Goal: Information Seeking & Learning: Find specific fact

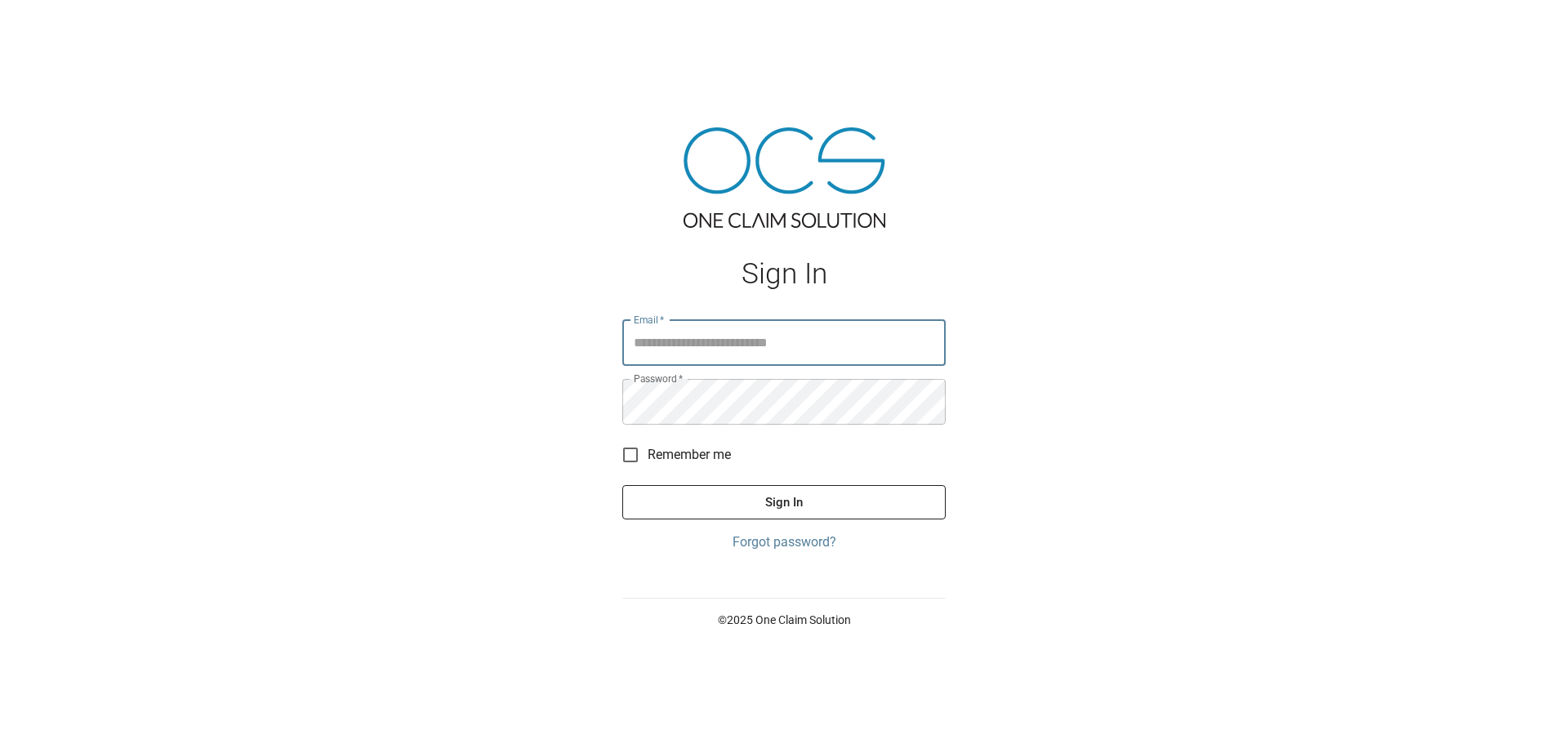
type input "**********"
click at [802, 502] on button "Sign In" at bounding box center [784, 503] width 324 height 34
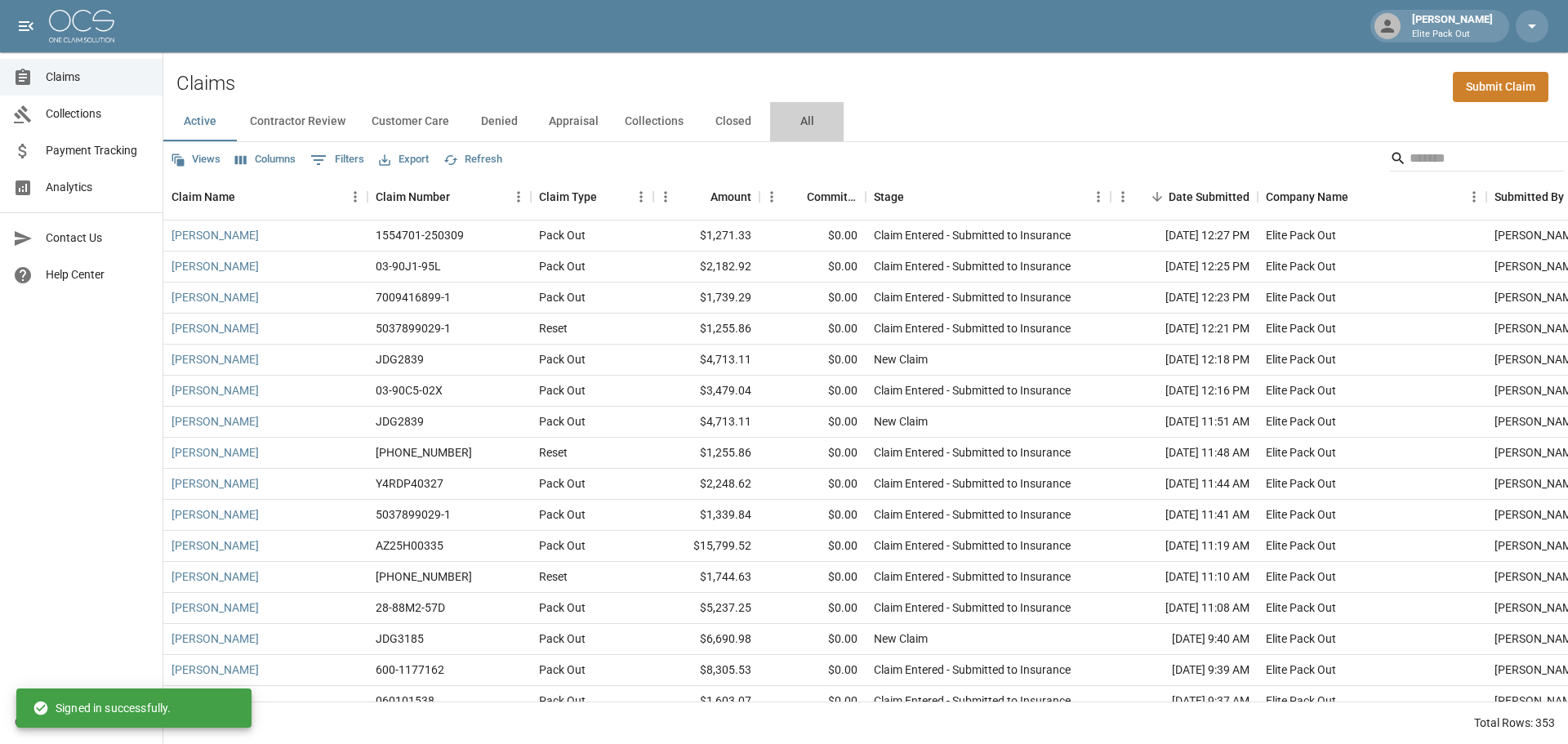
click at [812, 129] on button "All" at bounding box center [806, 121] width 73 height 39
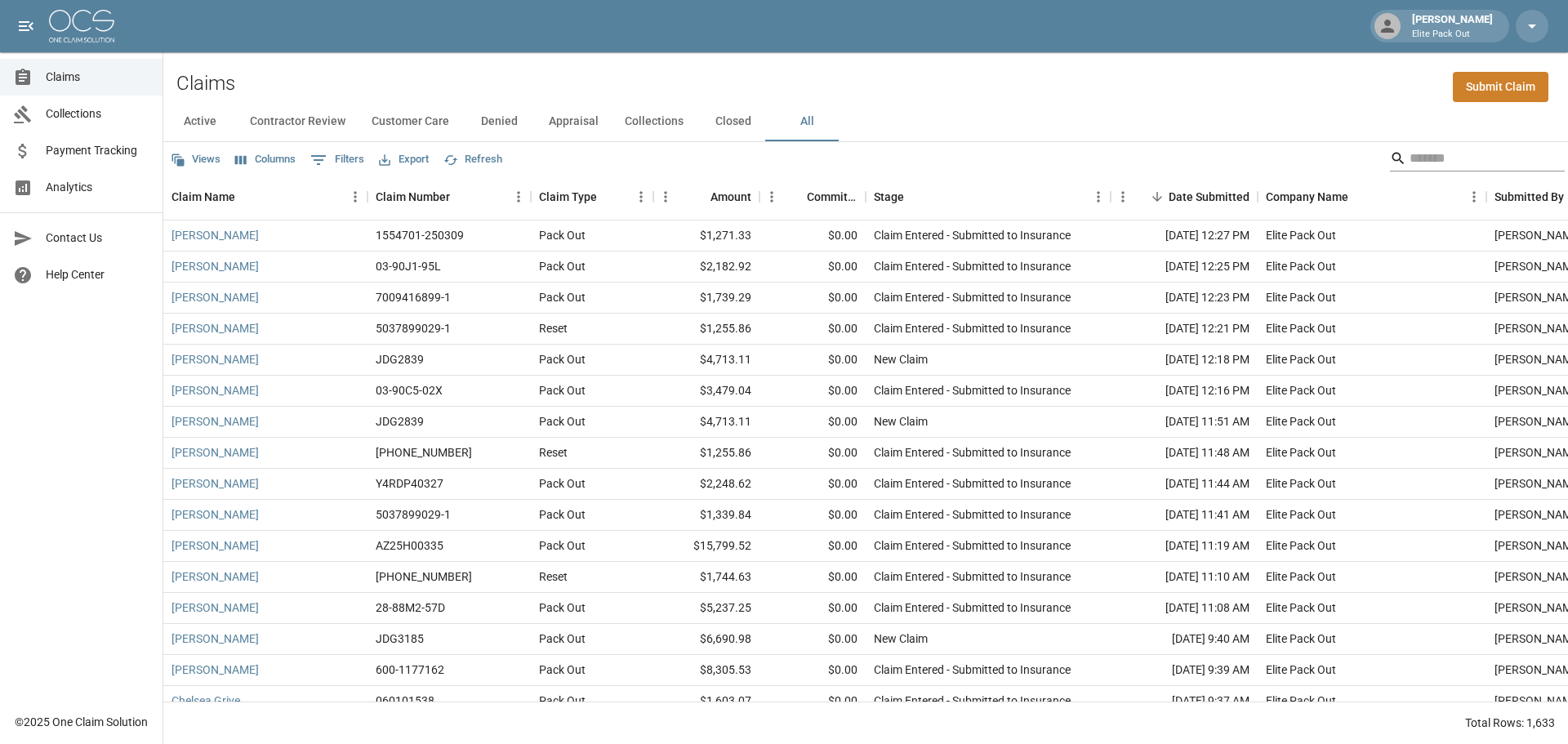
click at [1409, 161] on input "Search" at bounding box center [1475, 159] width 131 height 27
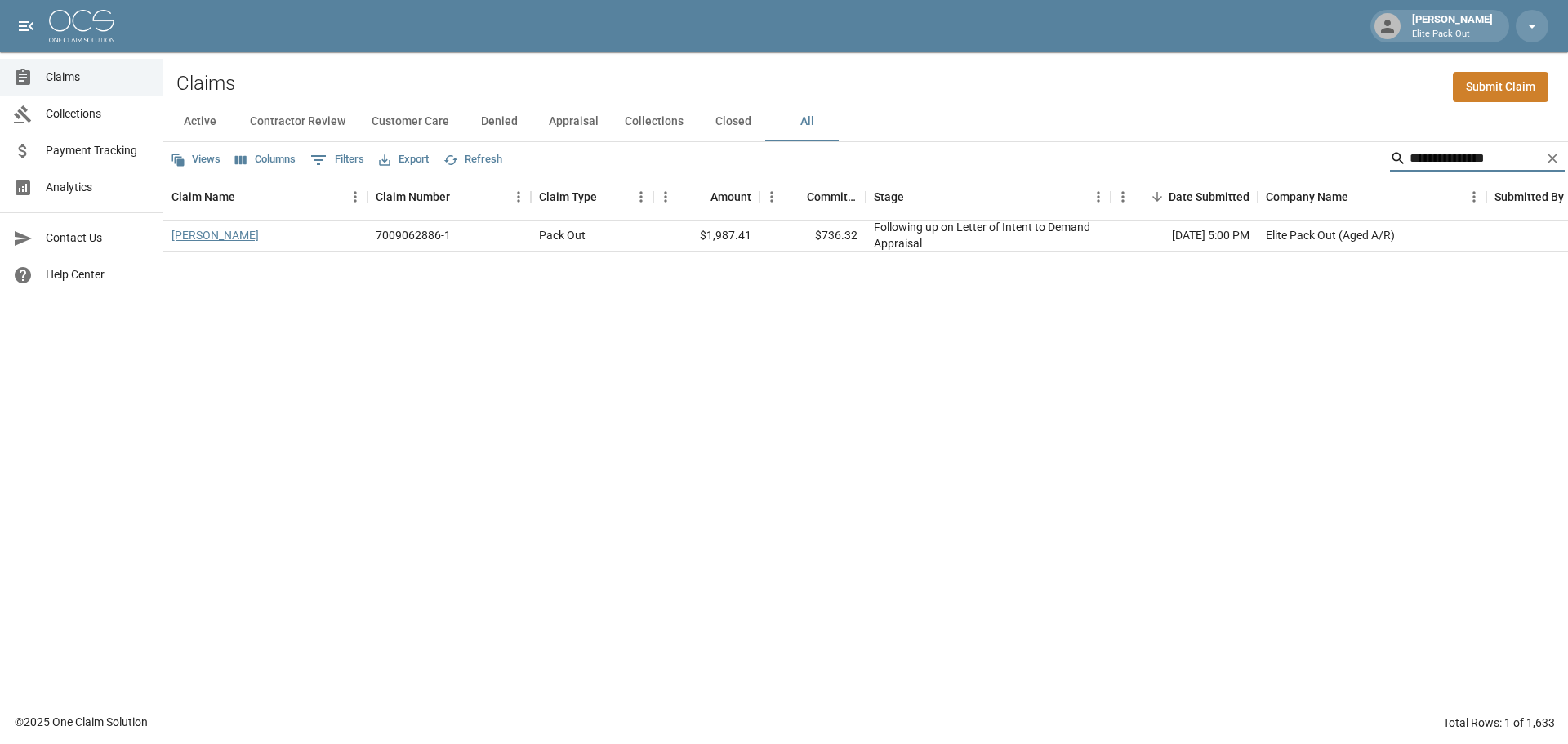
type input "**********"
click at [259, 231] on link "[PERSON_NAME]" at bounding box center [216, 235] width 87 height 16
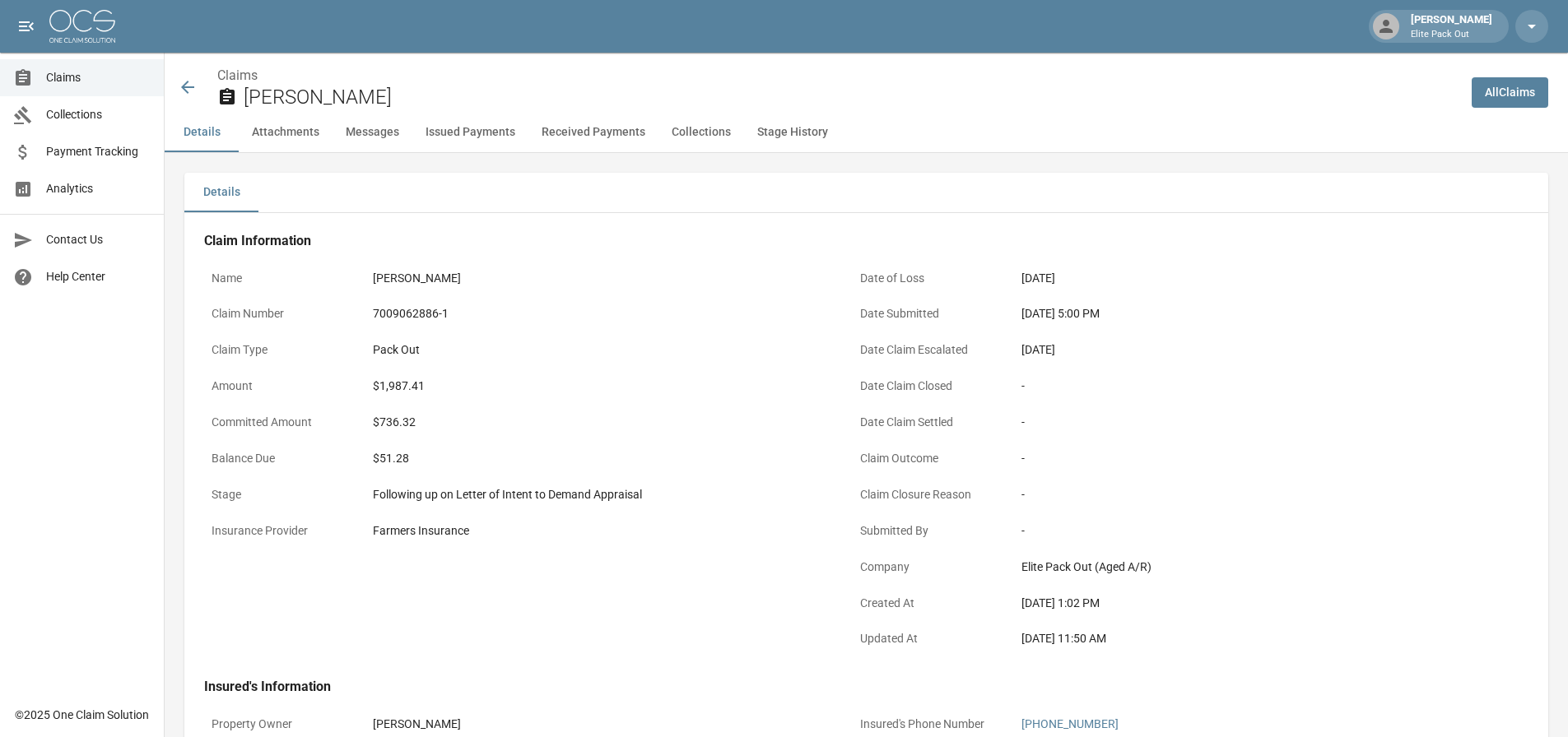
click at [397, 315] on div "7009062886-1" at bounding box center [599, 314] width 453 height 17
copy div "7009062886-1"
drag, startPoint x: 1019, startPoint y: 312, endPoint x: 1083, endPoint y: 308, distance: 64.1
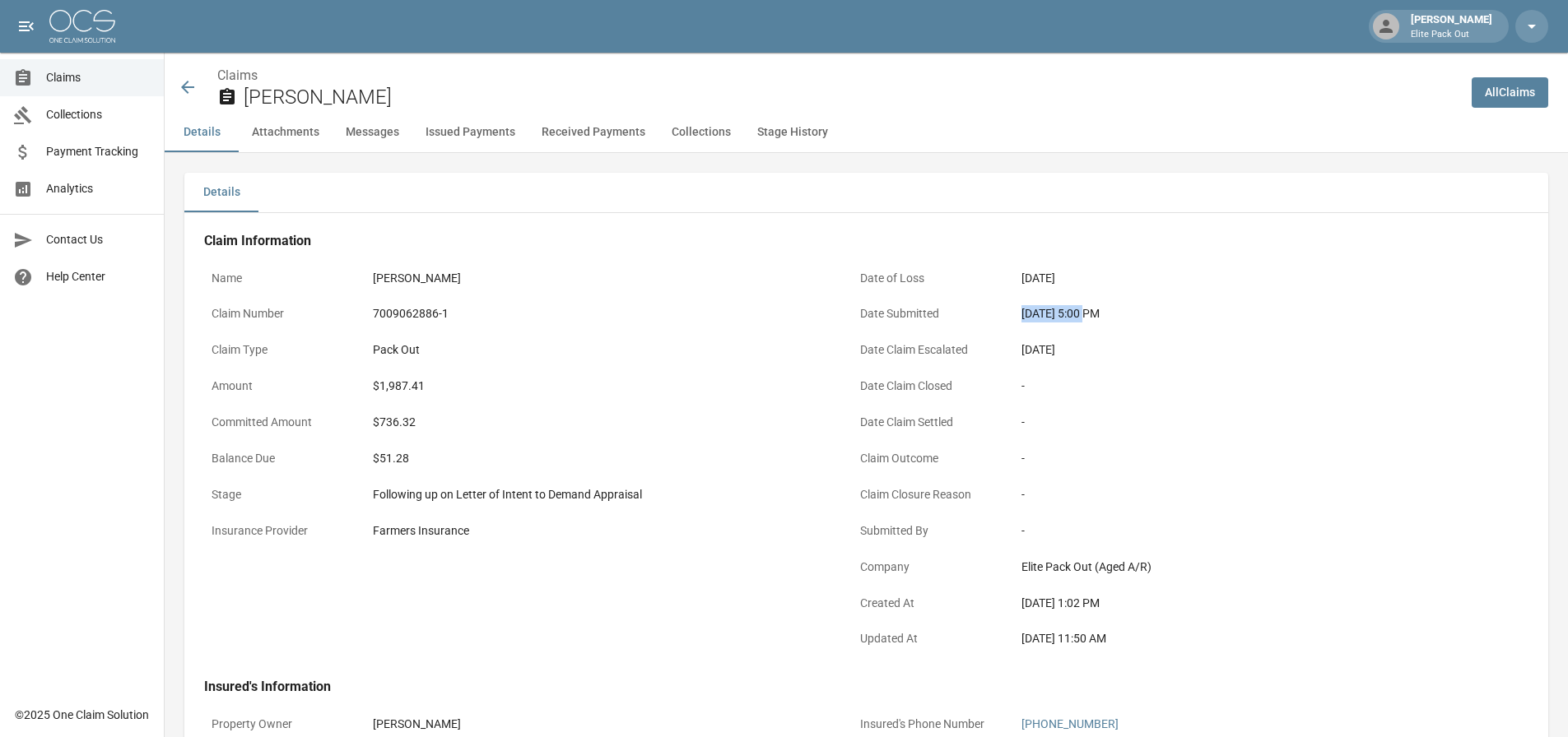
click at [1083, 308] on div "[DATE] 5:00 PM" at bounding box center [1247, 314] width 467 height 33
copy div "[DATE]"
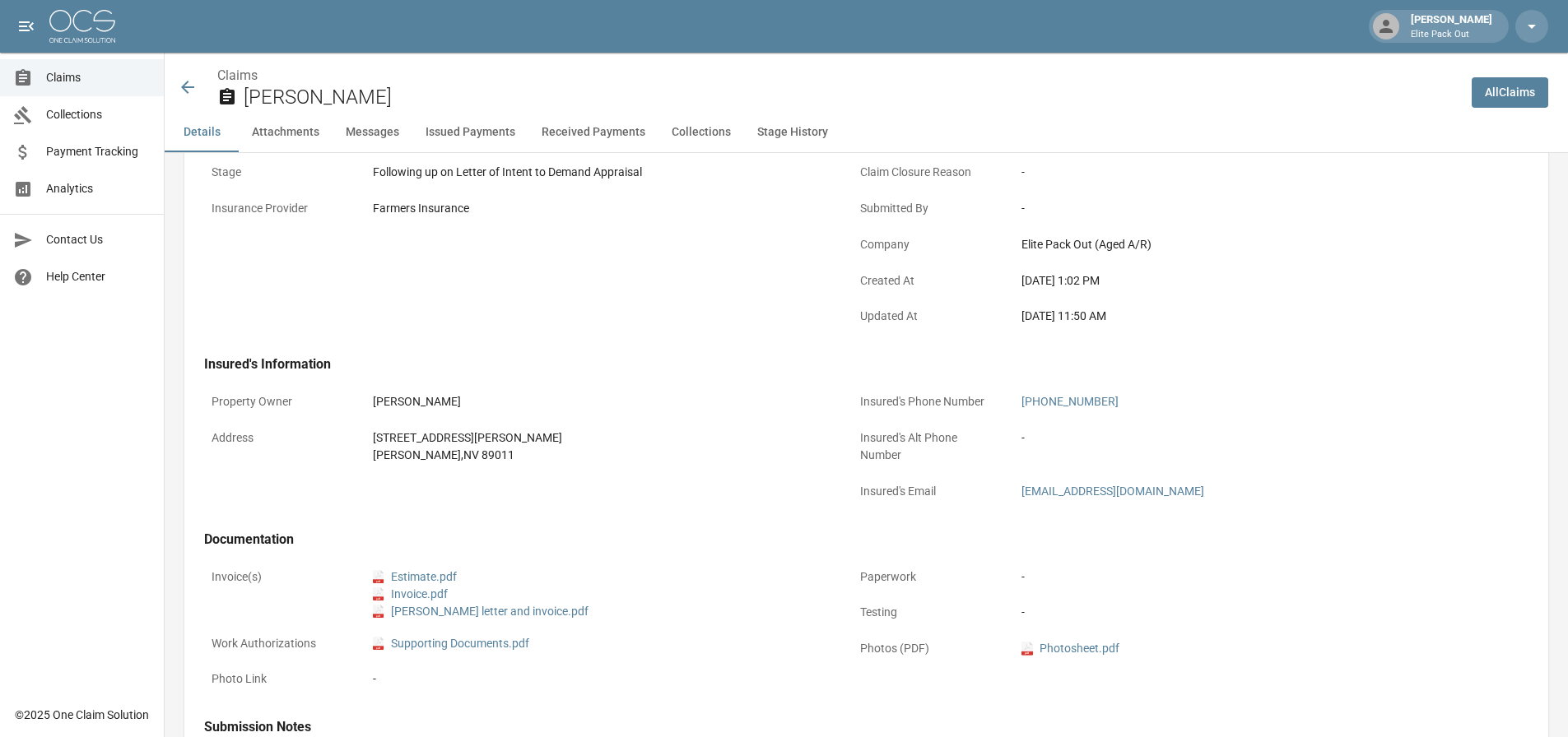
scroll to position [329, 0]
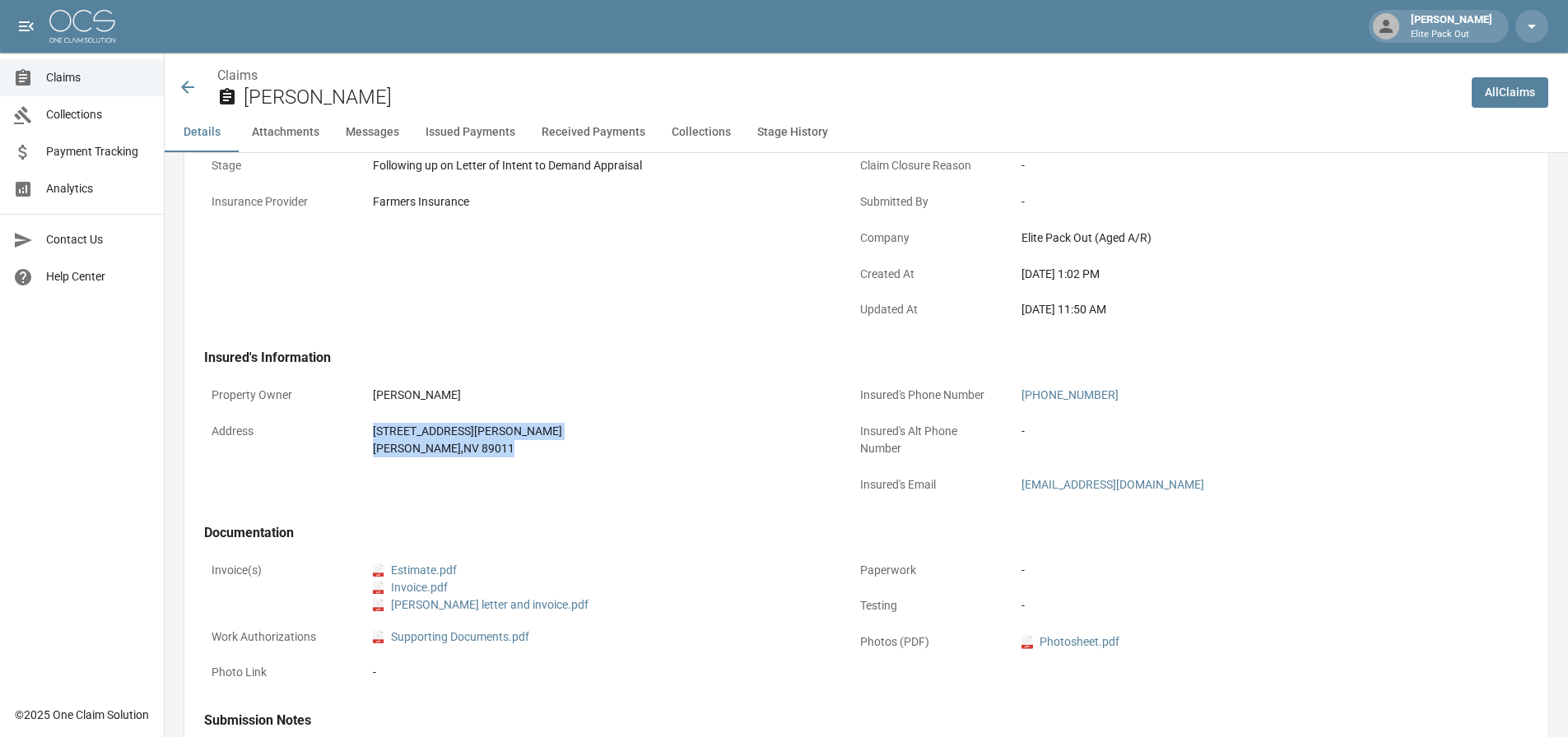
drag, startPoint x: 361, startPoint y: 434, endPoint x: 486, endPoint y: 455, distance: 126.8
click at [486, 455] on div "Address [STREET_ADDRESS][PERSON_NAME][PERSON_NAME]" at bounding box center [518, 440] width 629 height 50
copy div "[STREET_ADDRESS][PERSON_NAME][PERSON_NAME]"
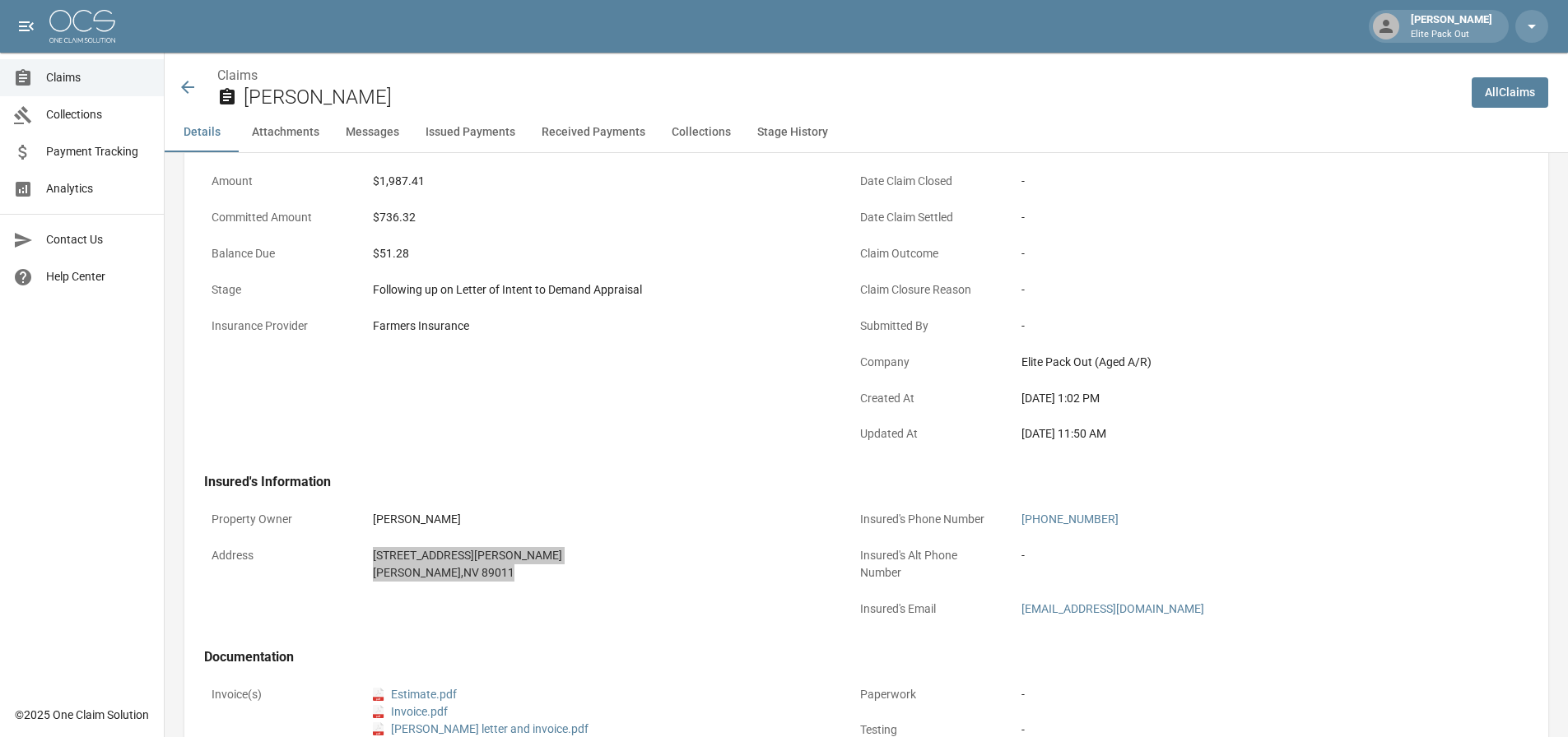
scroll to position [165, 0]
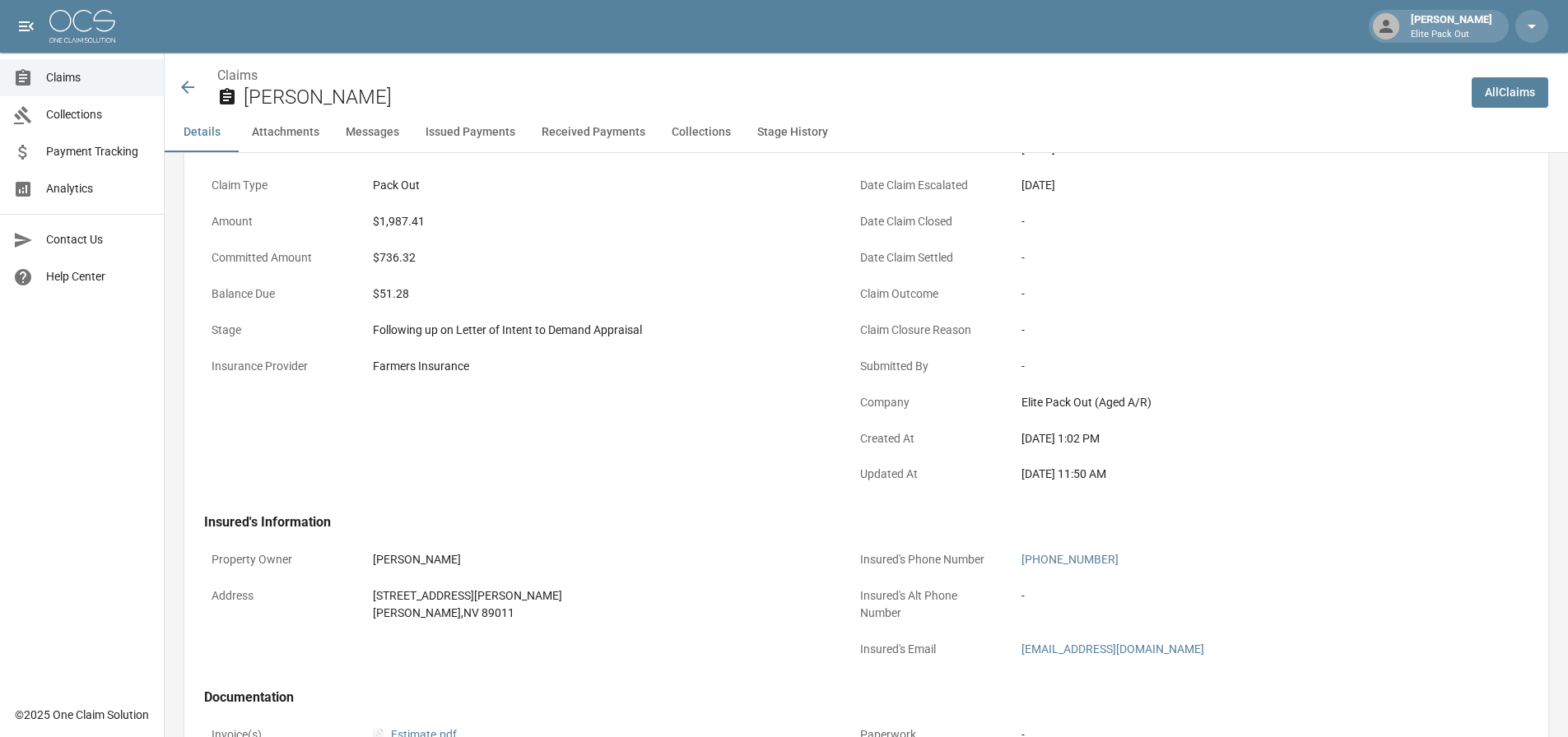
click at [392, 220] on div "$1,987.41" at bounding box center [599, 222] width 453 height 17
copy div "1,987.41"
click at [536, 227] on div "$1,987.41" at bounding box center [599, 222] width 453 height 17
